Goal: Transaction & Acquisition: Purchase product/service

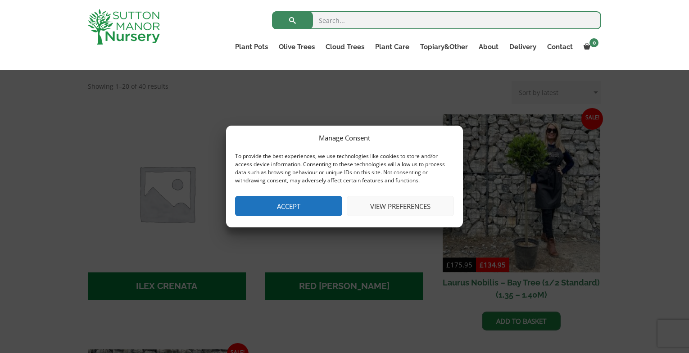
click at [311, 197] on button "Accept" at bounding box center [288, 206] width 107 height 20
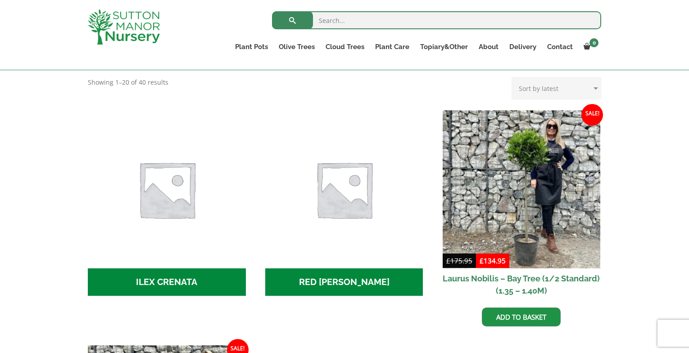
scroll to position [314, 0]
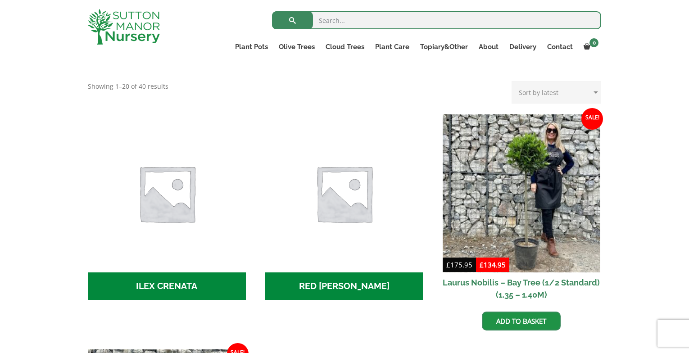
click at [155, 274] on h2 "ILEX CRENATA (3)" at bounding box center [167, 286] width 158 height 28
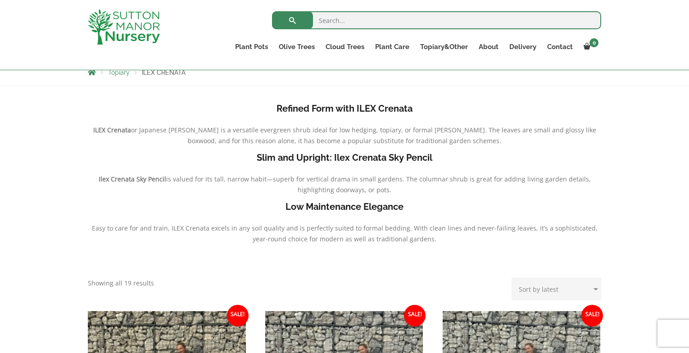
scroll to position [330, 0]
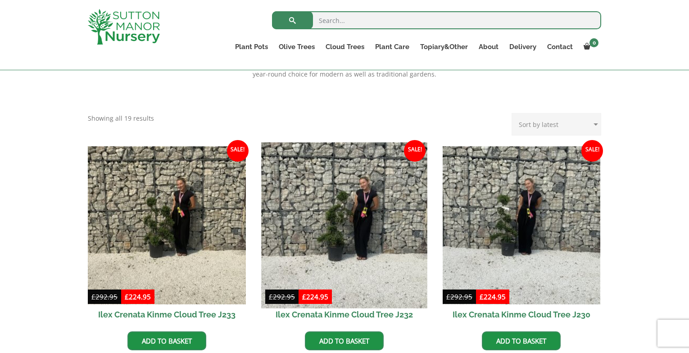
click at [327, 222] on img at bounding box center [344, 225] width 166 height 166
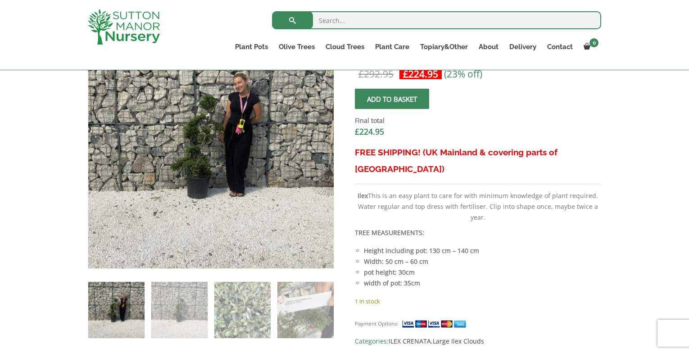
scroll to position [330, 0]
